Goal: Navigation & Orientation: Go to known website

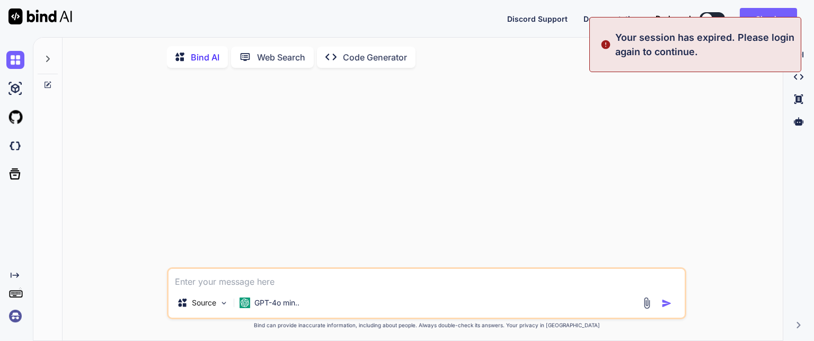
click at [759, 137] on div "Source GPT-4o min.. Created with Bind Always check its answers. Privacy in Bind…" at bounding box center [426, 208] width 711 height 265
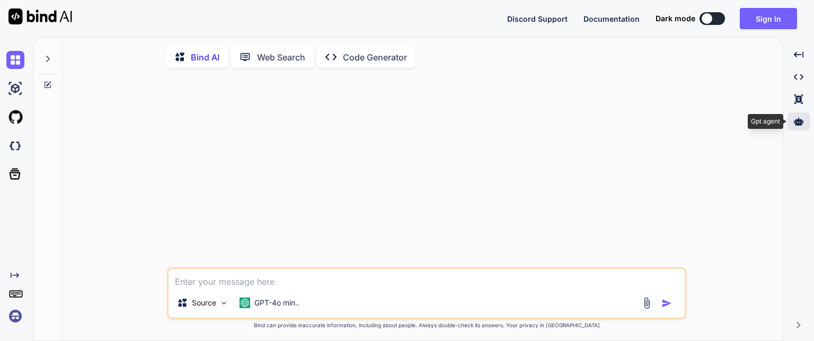
click at [801, 125] on icon at bounding box center [798, 122] width 10 height 10
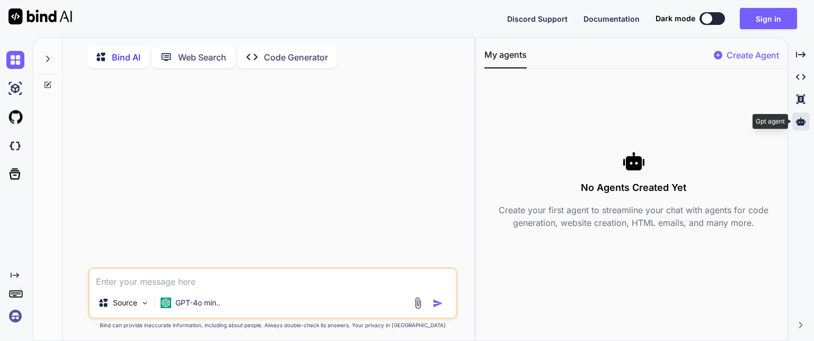
click at [801, 125] on icon at bounding box center [801, 121] width 10 height 8
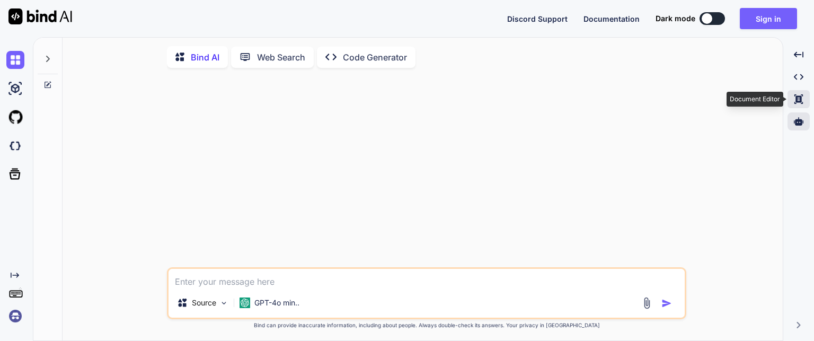
click at [800, 102] on icon at bounding box center [798, 99] width 8 height 10
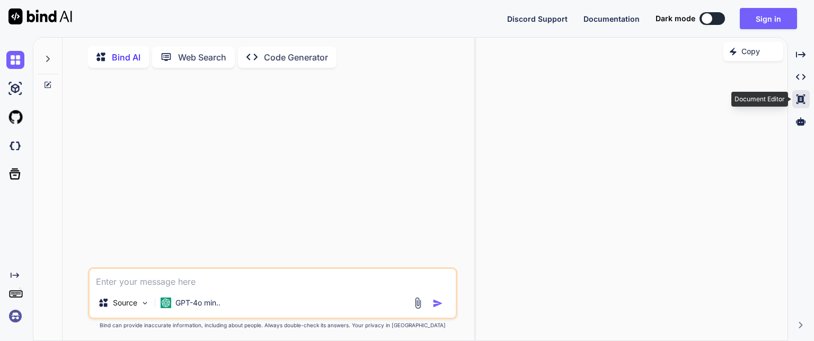
click at [800, 102] on icon at bounding box center [800, 99] width 8 height 10
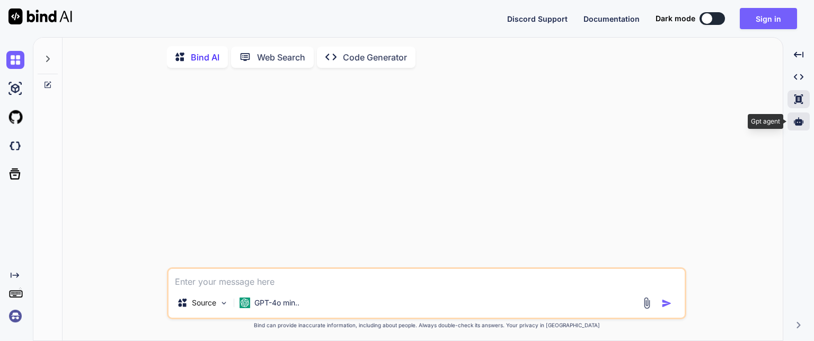
click at [797, 118] on icon at bounding box center [798, 122] width 10 height 10
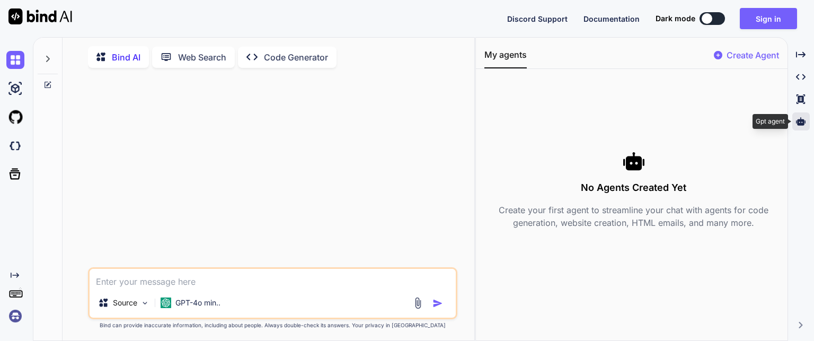
click at [797, 118] on icon at bounding box center [801, 122] width 10 height 10
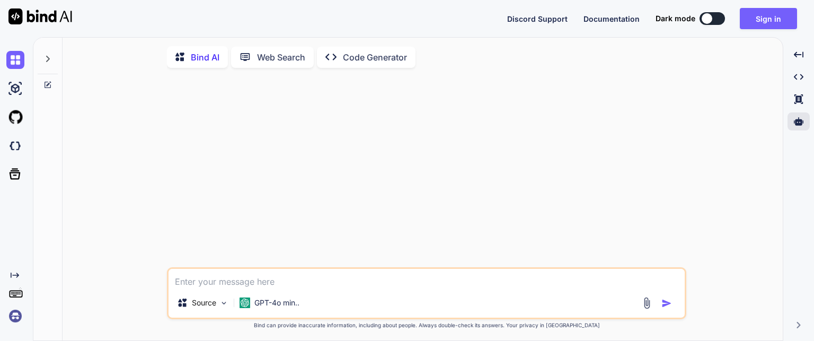
click at [38, 11] on img at bounding box center [40, 16] width 64 height 16
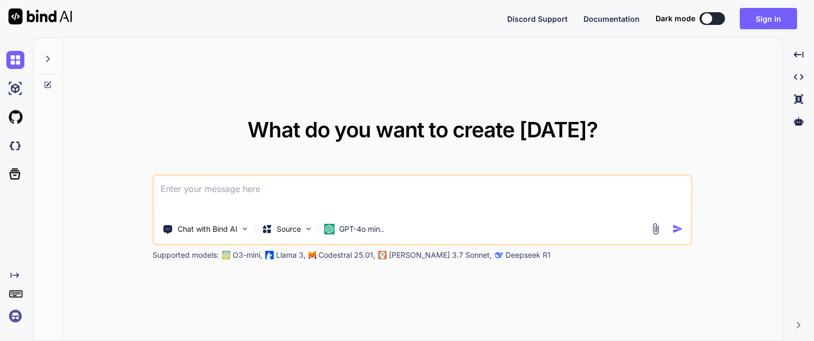
click at [38, 12] on img at bounding box center [40, 16] width 64 height 16
click at [796, 330] on div "Created with Pixso. Created with Pixso. Created with Pixso. Created with Pixso." at bounding box center [798, 193] width 22 height 295
click at [797, 329] on div "Created with Pixso. Created with Pixso. Created with Pixso. Created with Pixso." at bounding box center [798, 193] width 22 height 295
click at [796, 324] on div "Created with Pixso. Created with Pixso. Created with Pixso. Created with Pixso." at bounding box center [798, 193] width 22 height 295
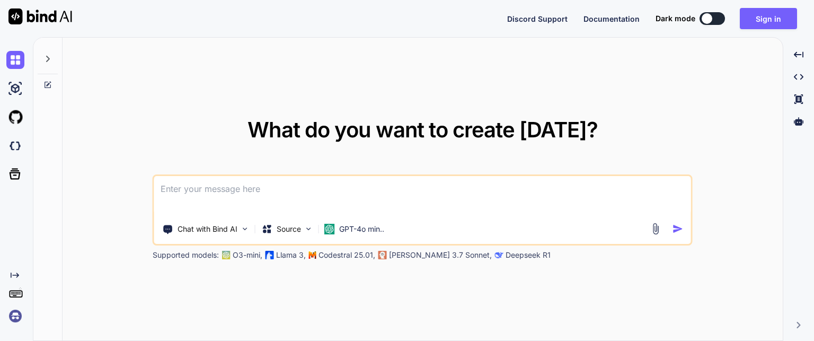
click at [799, 327] on div "Created with Pixso. Created with Pixso. Created with Pixso. Created with Pixso." at bounding box center [798, 193] width 22 height 295
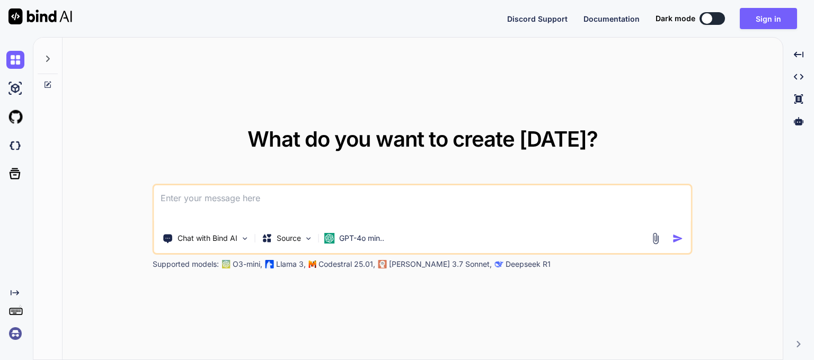
type textarea "x"
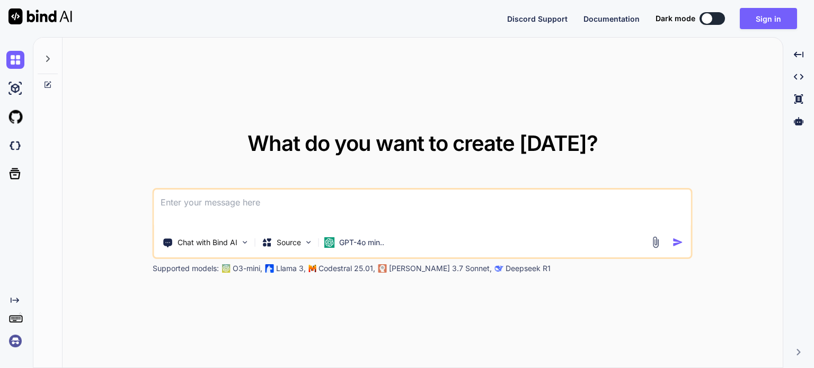
click at [801, 340] on icon "Created with Pixso." at bounding box center [798, 352] width 6 height 6
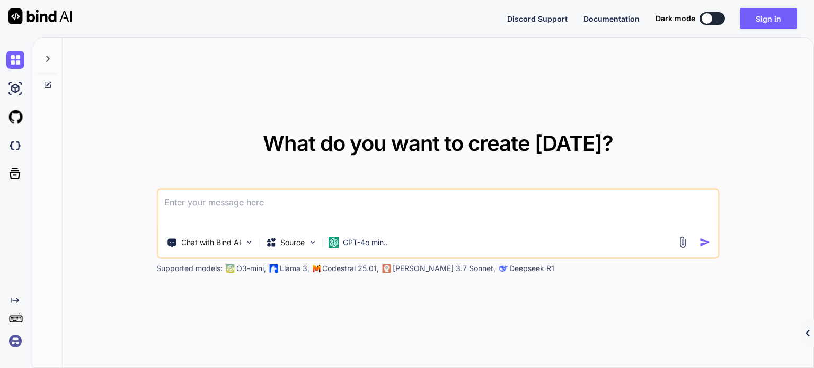
click at [806, 332] on icon "Created with Pixso." at bounding box center [807, 333] width 6 height 6
